Goal: Information Seeking & Learning: Learn about a topic

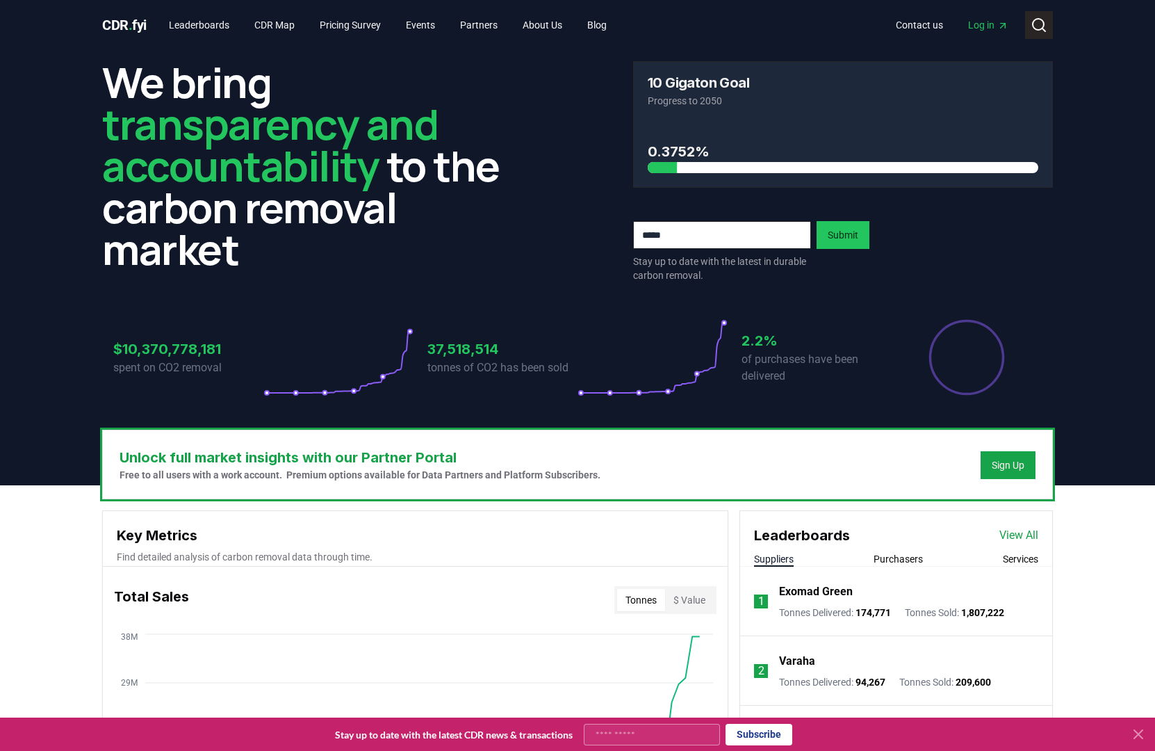
click at [1036, 22] on icon at bounding box center [1039, 25] width 17 height 17
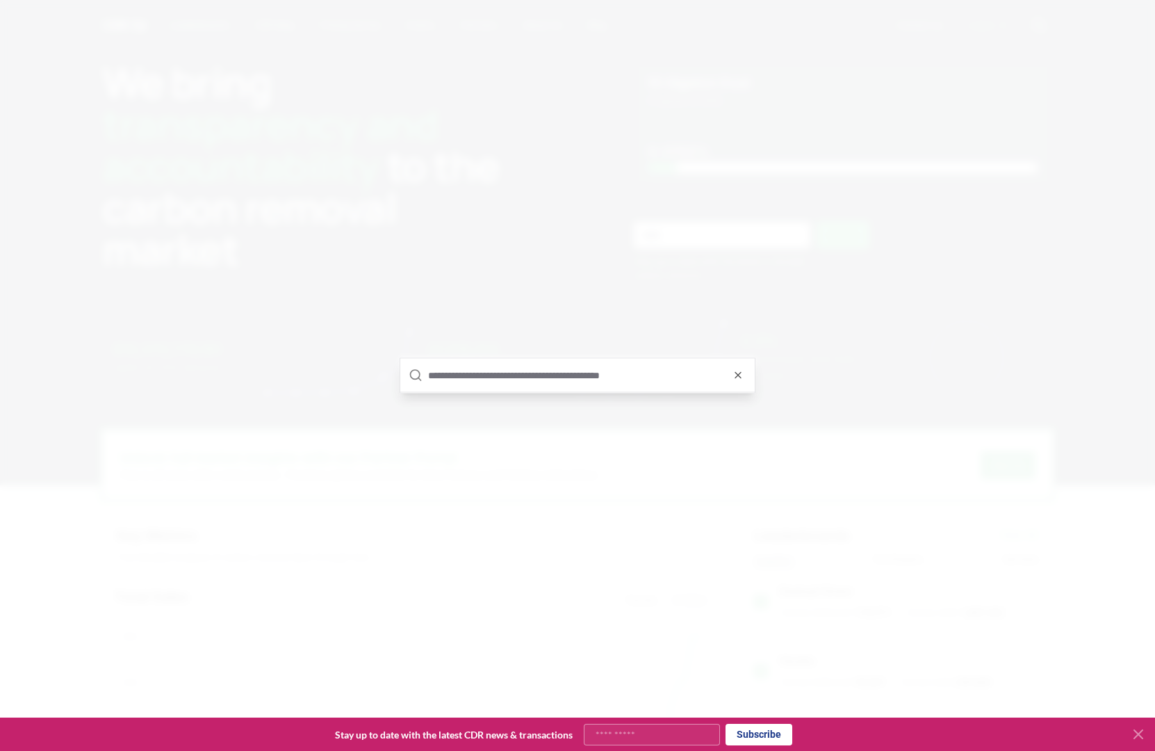
click at [615, 386] on input "text" at bounding box center [587, 375] width 318 height 33
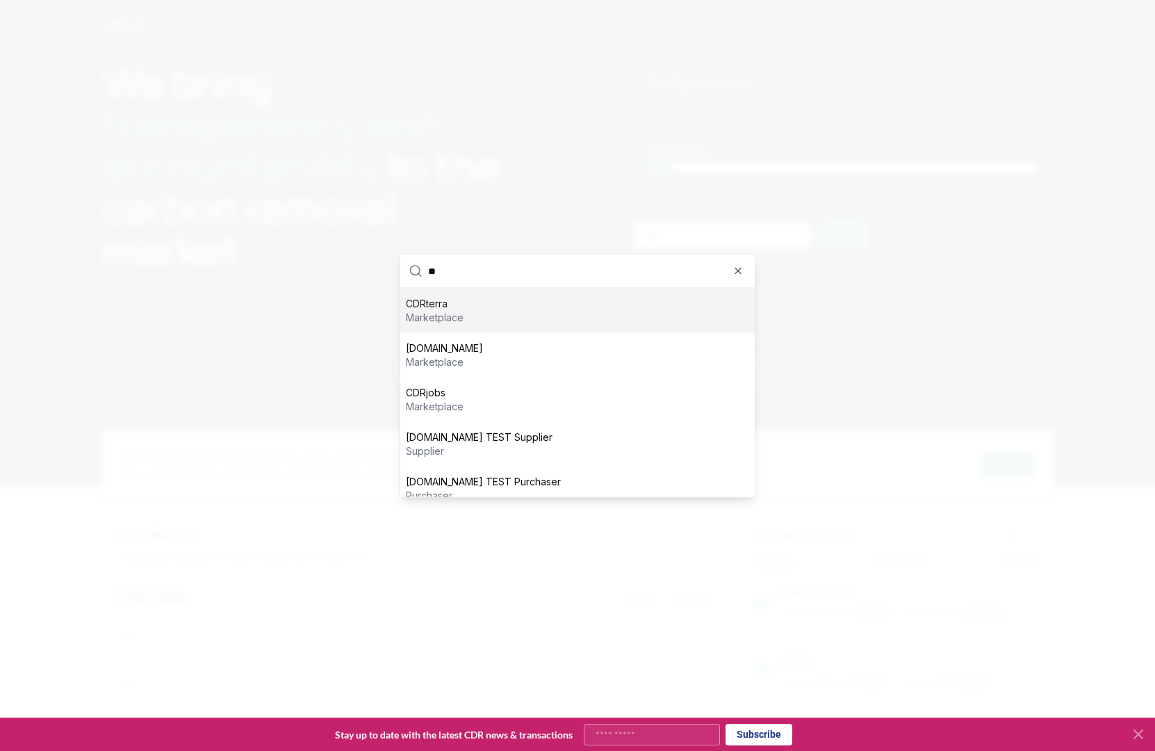
type input "*"
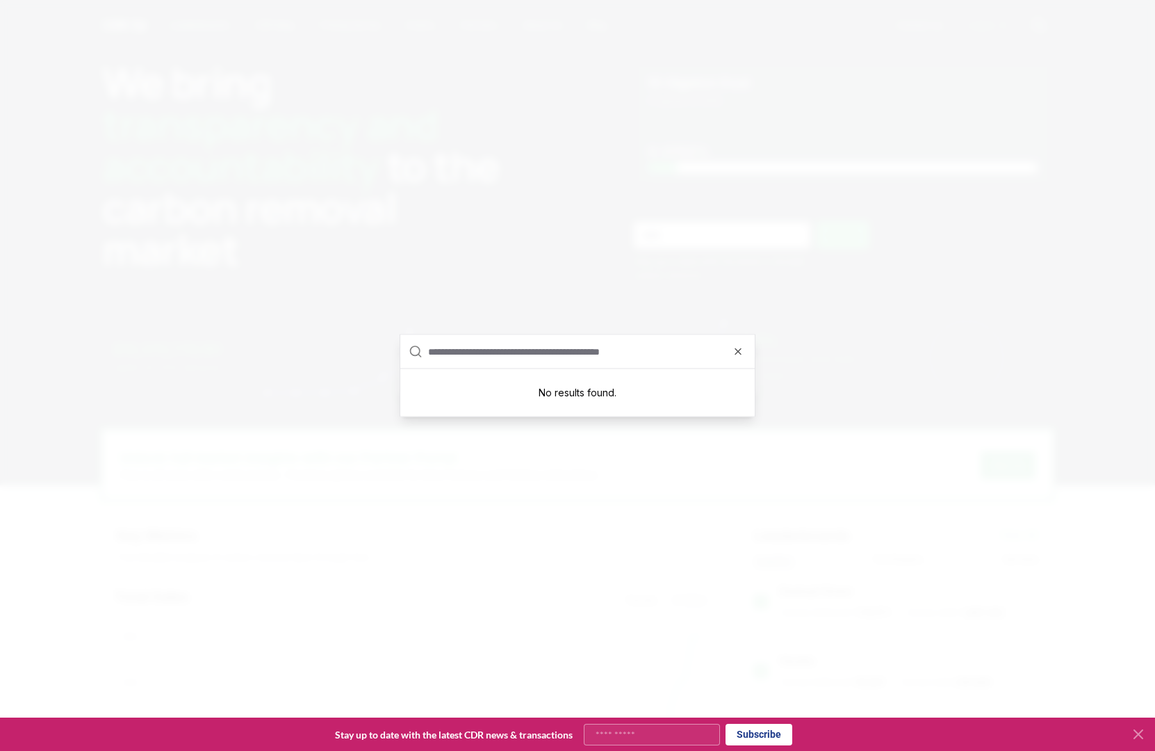
click at [626, 357] on input "text" at bounding box center [587, 351] width 318 height 33
paste input "**********"
type input "**********"
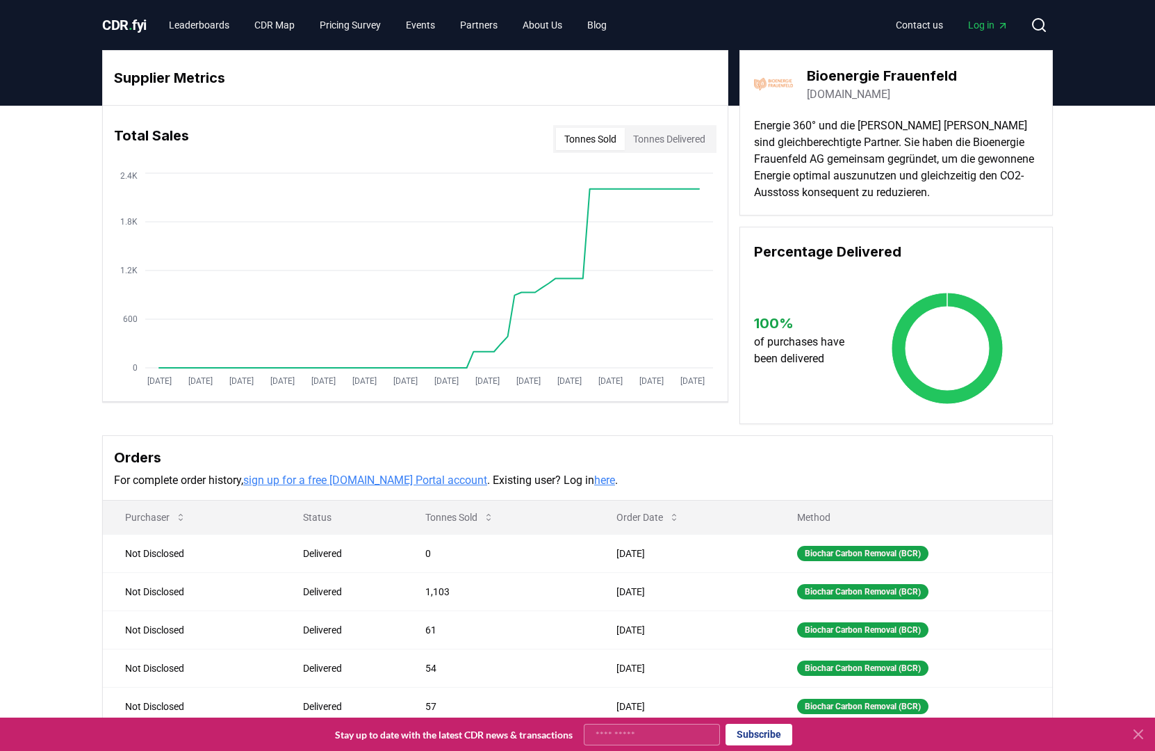
click at [678, 151] on div "Tonnes Sold Tonnes Delivered" at bounding box center [634, 139] width 163 height 28
click at [673, 148] on button "Tonnes Delivered" at bounding box center [669, 139] width 89 height 22
click at [571, 143] on button "Tonnes Sold" at bounding box center [590, 139] width 69 height 22
click at [651, 135] on button "Tonnes Delivered" at bounding box center [669, 139] width 89 height 22
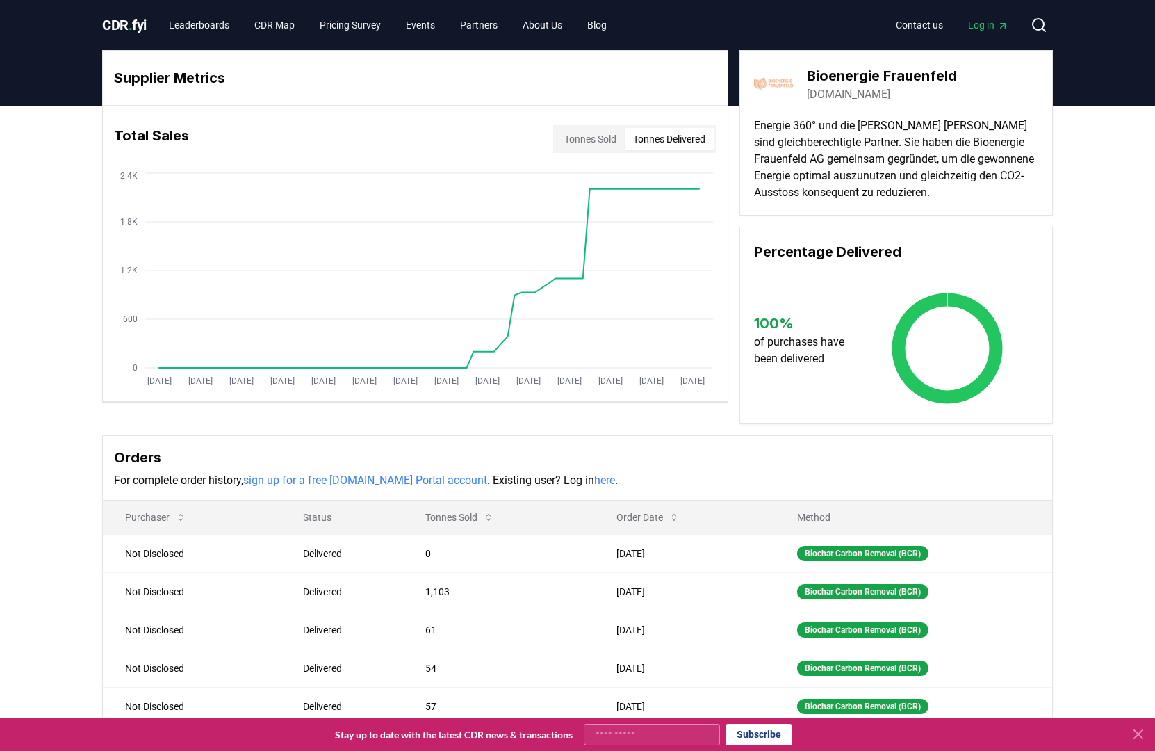
click at [589, 137] on button "Tonnes Sold" at bounding box center [590, 139] width 69 height 22
click at [662, 133] on button "Tonnes Delivered" at bounding box center [669, 139] width 89 height 22
click at [591, 133] on button "Tonnes Sold" at bounding box center [590, 139] width 69 height 22
click at [661, 130] on button "Tonnes Delivered" at bounding box center [669, 139] width 89 height 22
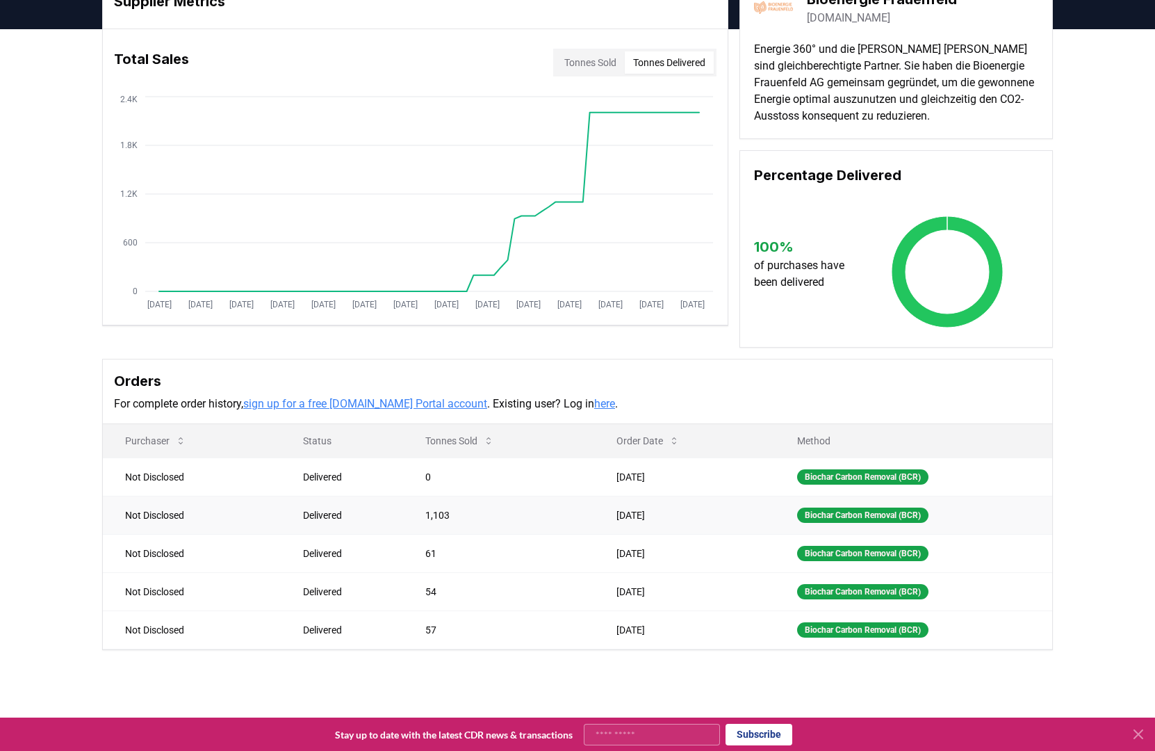
scroll to position [28, 0]
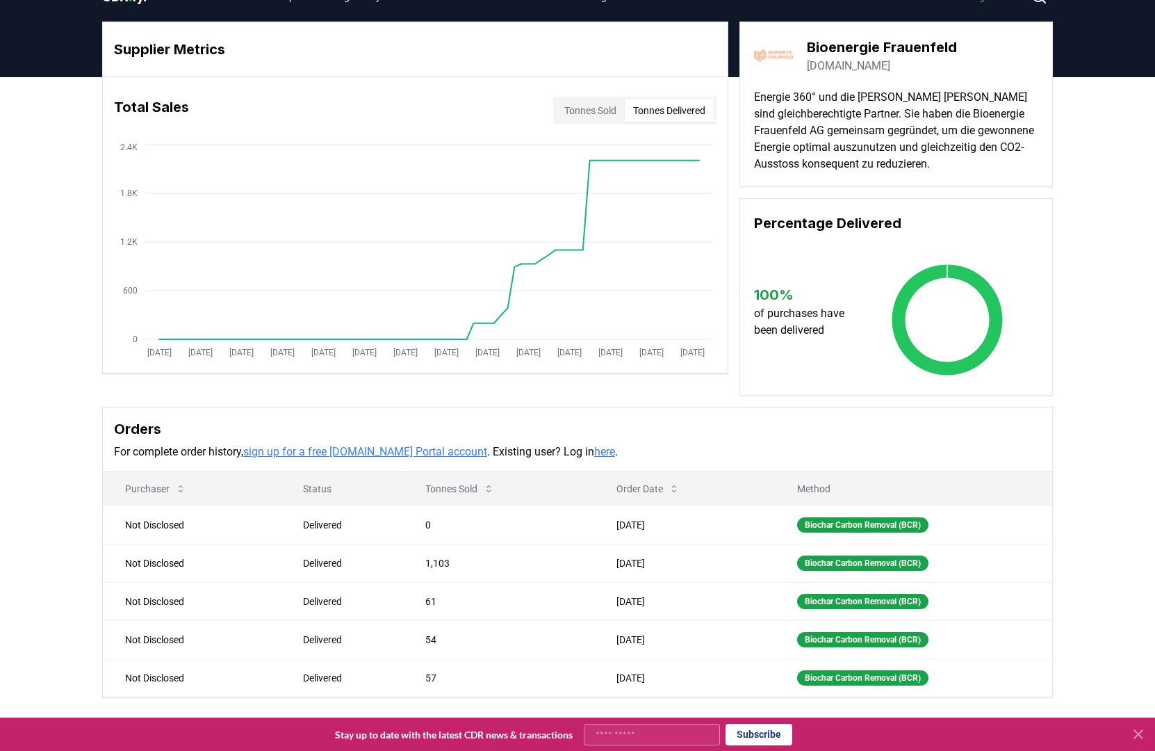
click at [562, 111] on button "Tonnes Sold" at bounding box center [590, 110] width 69 height 22
click at [649, 108] on button "Tonnes Delivered" at bounding box center [669, 110] width 89 height 22
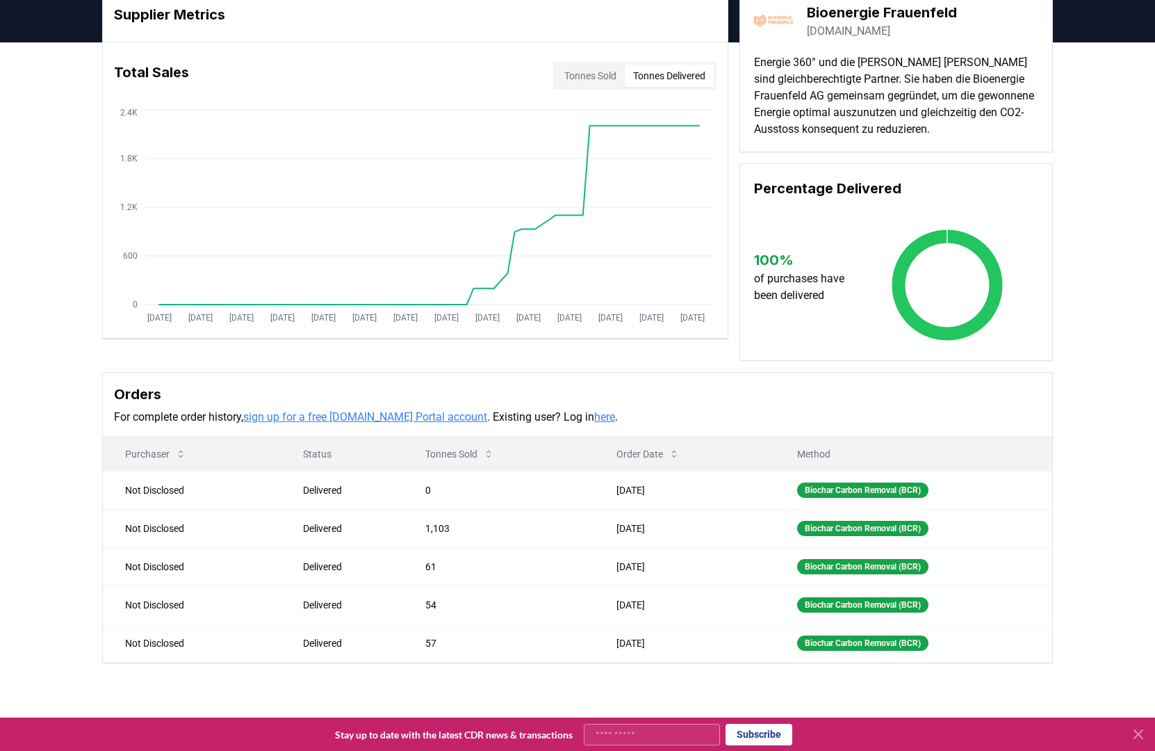
scroll to position [136, 0]
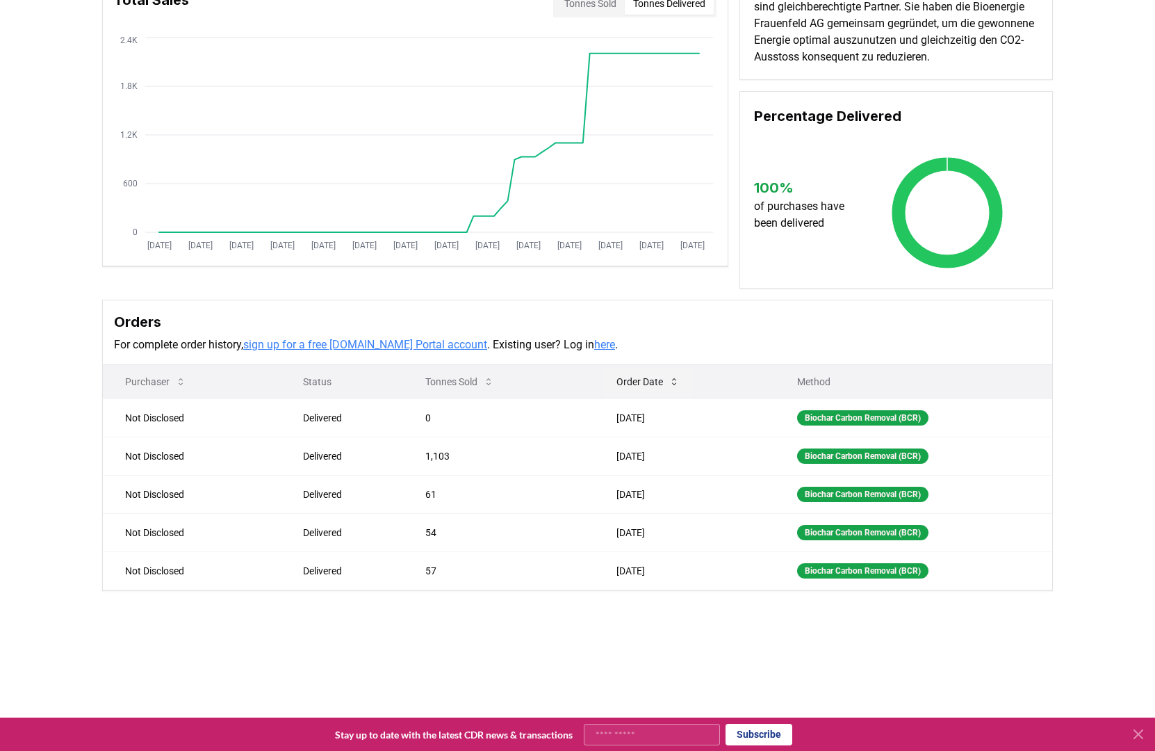
click at [671, 387] on icon at bounding box center [674, 381] width 11 height 11
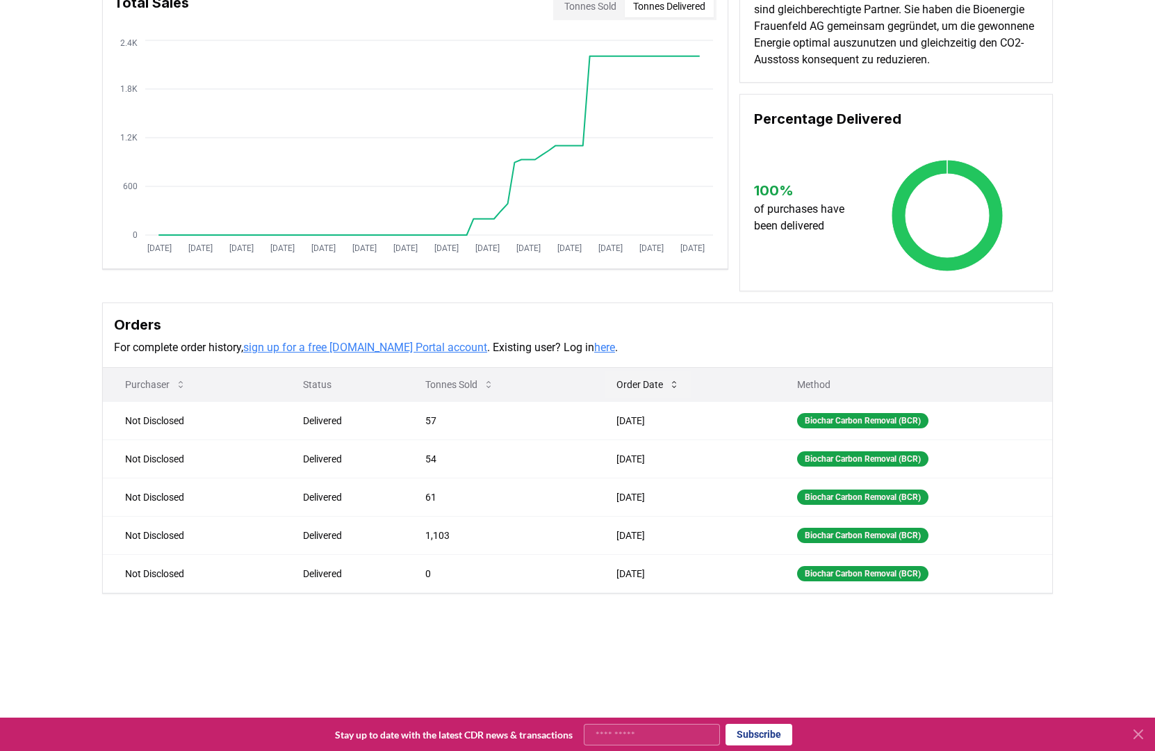
scroll to position [134, 0]
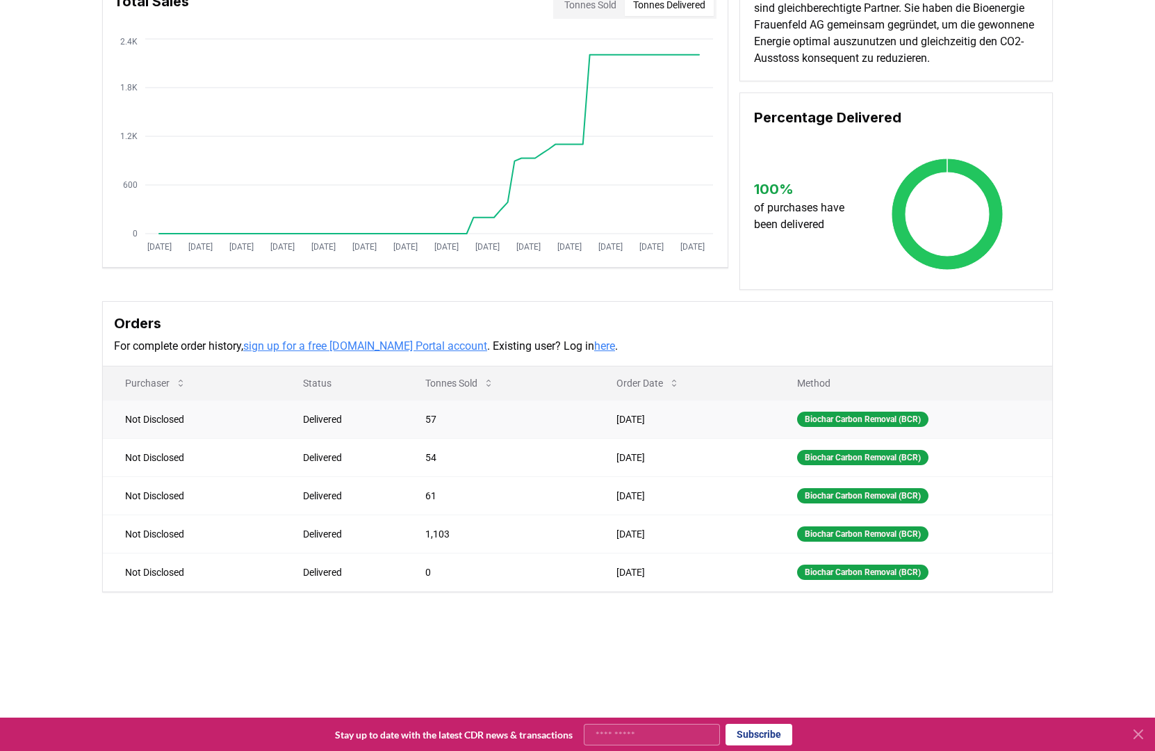
click at [443, 438] on td "57" at bounding box center [498, 419] width 190 height 38
click at [454, 471] on td "54" at bounding box center [498, 457] width 190 height 38
click at [459, 514] on td "61" at bounding box center [498, 495] width 190 height 38
click at [480, 226] on icon "[DATE] [DATE] [DATE] [DATE] [DATE] [DATE] [DATE] [DATE] [DATE] [DATE] [DATE] [D…" at bounding box center [410, 146] width 614 height 222
